Goal: Information Seeking & Learning: Learn about a topic

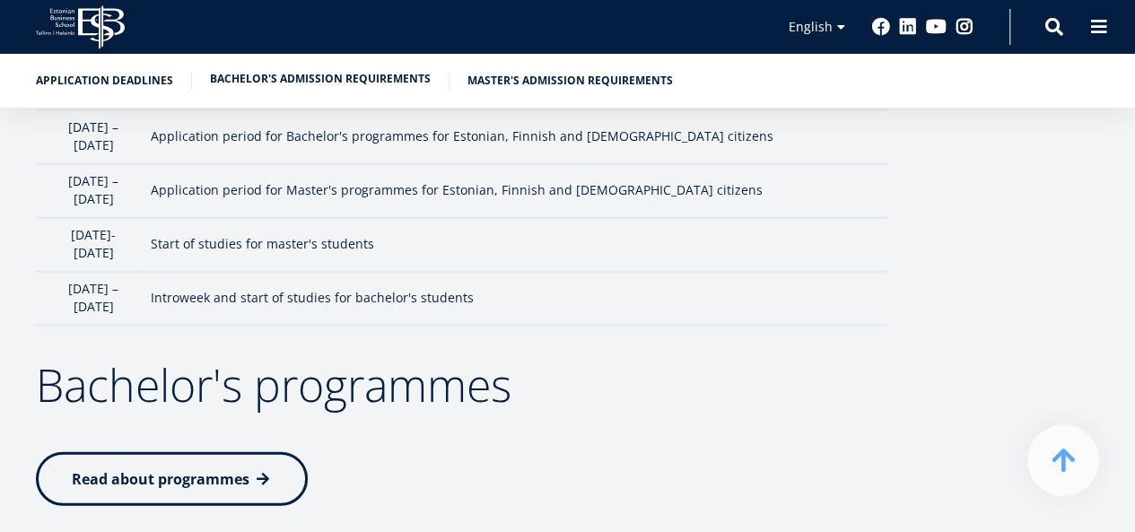
click at [292, 83] on link "Bachelor's admission requirements" at bounding box center [320, 79] width 221 height 18
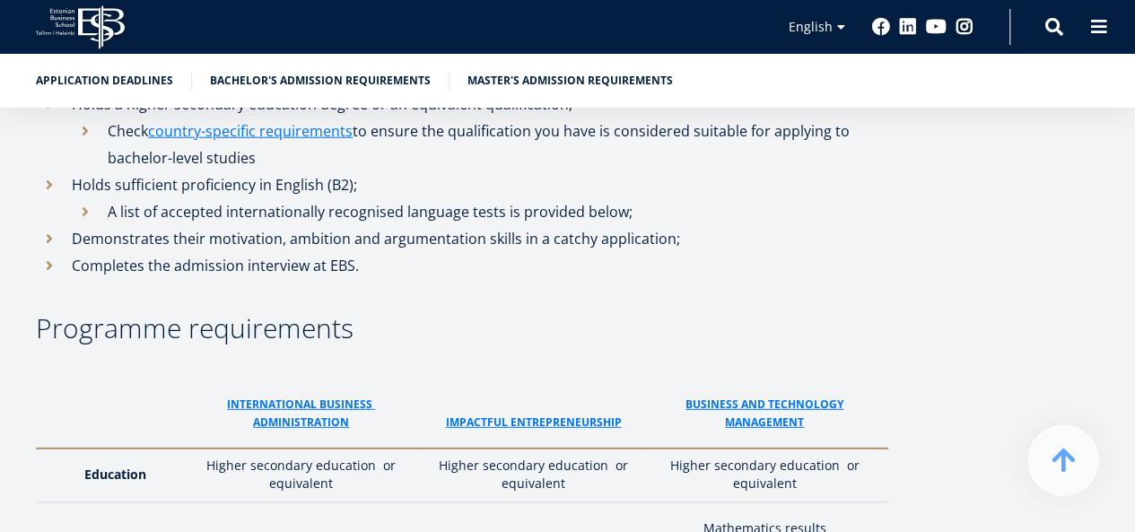
scroll to position [2364, 0]
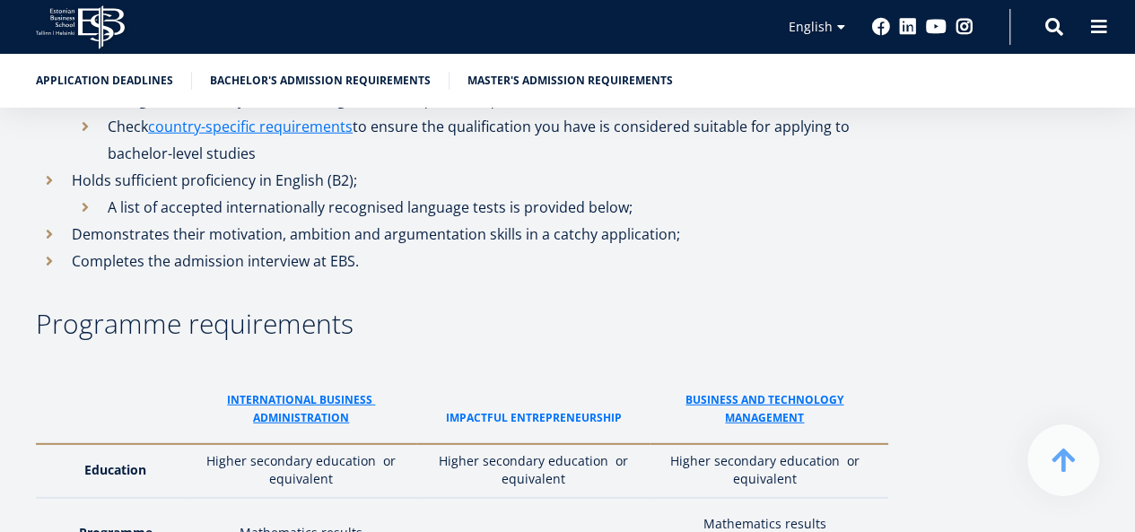
click at [547, 409] on link "ImPACTFUL ENTREPRENEURSHIP" at bounding box center [533, 418] width 176 height 18
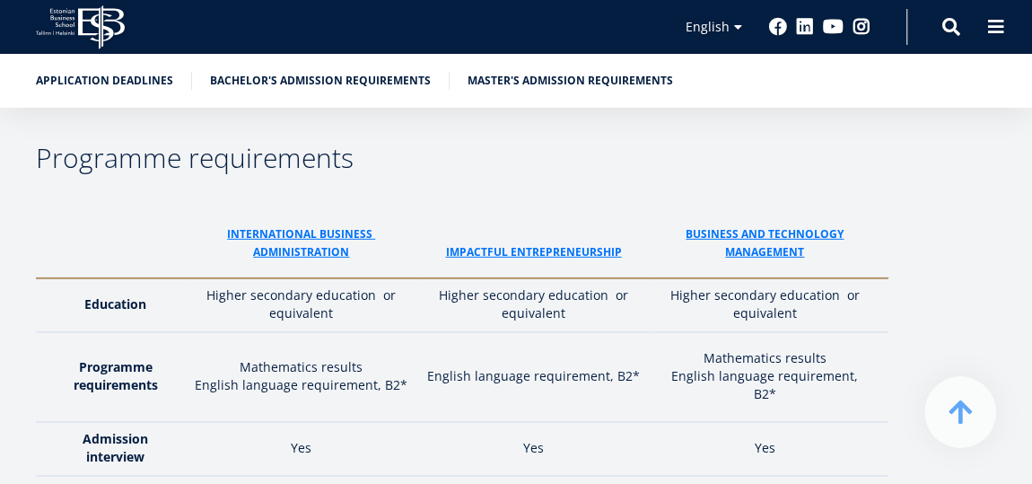
scroll to position [2500, 0]
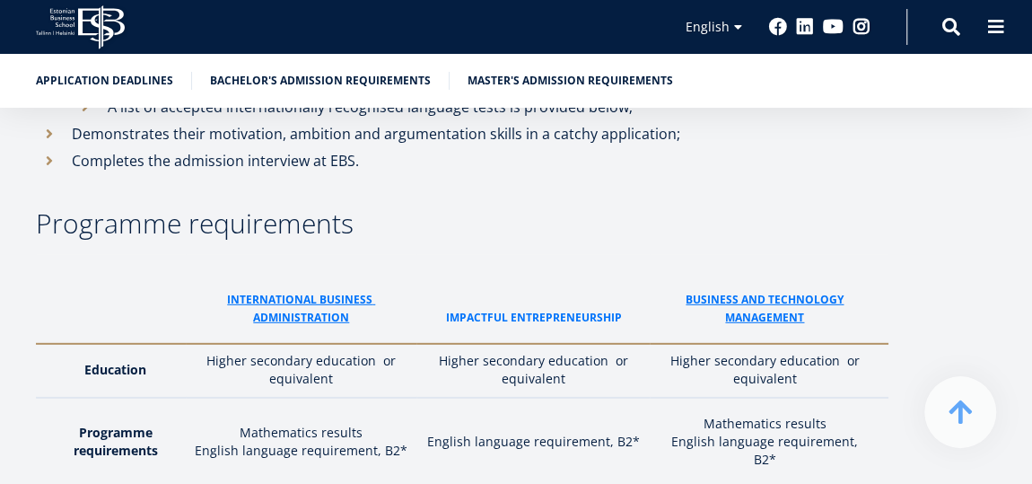
click at [521, 309] on link "ImPACTFUL ENTREPRENEURSHIP" at bounding box center [533, 318] width 176 height 18
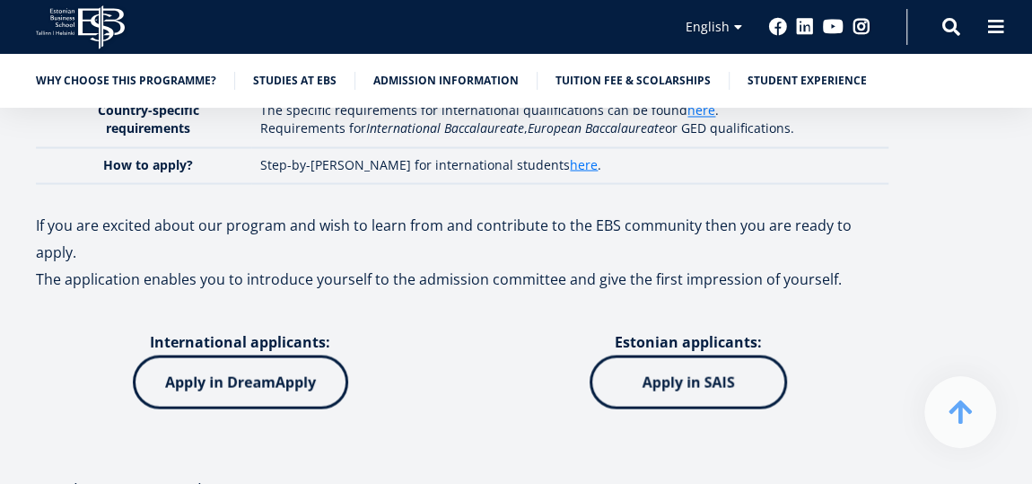
scroll to position [8359, 0]
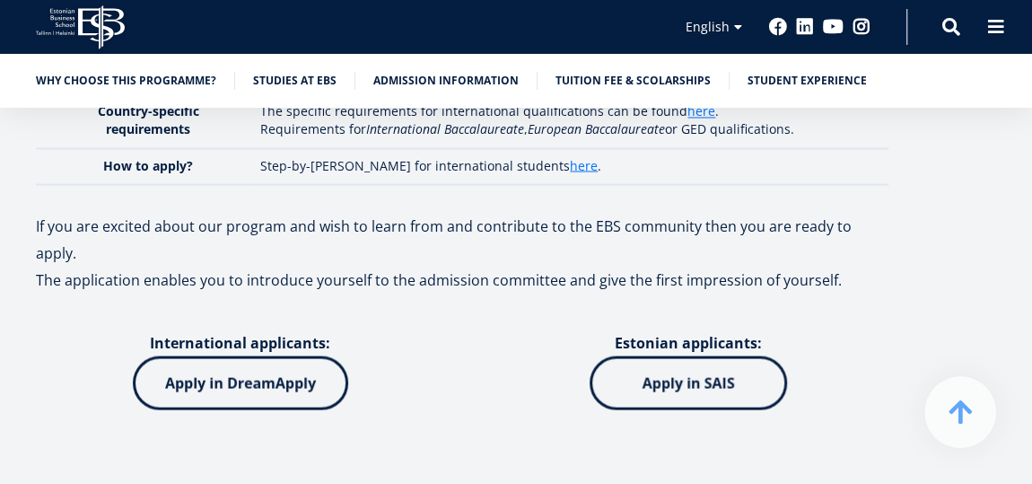
click at [208, 355] on img at bounding box center [240, 382] width 215 height 54
